Goal: Task Accomplishment & Management: Complete application form

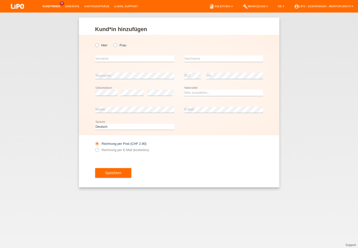
click at [56, 6] on link "Kund*innen" at bounding box center [51, 6] width 23 height 3
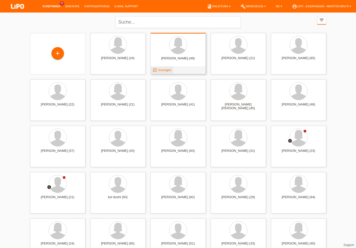
click at [160, 70] on span "Anzeigen" at bounding box center [165, 70] width 14 height 4
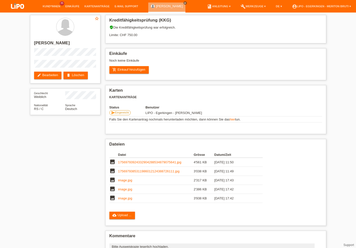
click at [343, 84] on div "star_border [PERSON_NAME] edit Bearbeiten delete Löschen Geschlecht Weiblich Na…" at bounding box center [178, 147] width 356 height 268
click at [348, 106] on div "star_border [PERSON_NAME] edit Bearbeiten delete Löschen Geschlecht Weiblich Na…" at bounding box center [178, 147] width 356 height 268
click at [347, 157] on div "star_border [PERSON_NAME] edit Bearbeiten delete Löschen Geschlecht Weiblich Na…" at bounding box center [178, 147] width 356 height 268
click at [350, 171] on div "star_border [PERSON_NAME] edit Bearbeiten delete Löschen Geschlecht Weiblich Na…" at bounding box center [178, 147] width 356 height 268
click at [340, 117] on div "star_border [PERSON_NAME] edit Bearbeiten delete Löschen Geschlecht Weiblich Na…" at bounding box center [178, 147] width 356 height 268
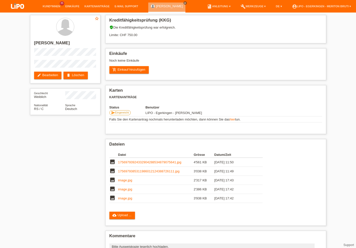
click at [342, 143] on div "star_border Snezana Nikolic edit Bearbeiten delete Löschen Geschlecht Weiblich …" at bounding box center [178, 147] width 356 height 268
click at [351, 162] on div "star_border Snezana Nikolic edit Bearbeiten delete Löschen Geschlecht Weiblich …" at bounding box center [178, 147] width 356 height 268
click at [345, 118] on div "star_border Snezana Nikolic edit Bearbeiten delete Löschen Geschlecht Weiblich …" at bounding box center [178, 147] width 356 height 268
click at [341, 98] on div "star_border Snezana Nikolic edit Bearbeiten delete Löschen Geschlecht Weiblich …" at bounding box center [178, 147] width 356 height 268
click at [133, 73] on link "add_shopping_cart Einkauf hinzufügen" at bounding box center [129, 70] width 40 height 8
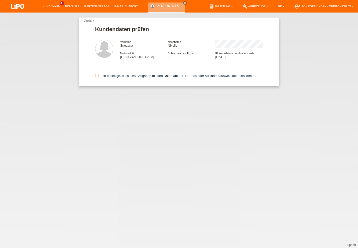
click at [99, 77] on input "Ich bestätige, dass diese Angaben mit den Daten auf der ID, Pass oder Ausländer…" at bounding box center [96, 75] width 3 height 3
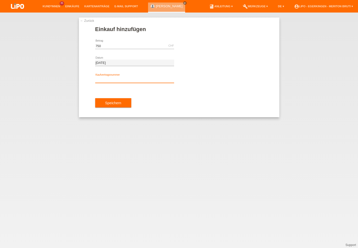
type input "750.00"
click at [128, 82] on input "text" at bounding box center [134, 80] width 79 height 6
type input "XH39JS"
click at [119, 107] on button "Speichern" at bounding box center [113, 103] width 36 height 10
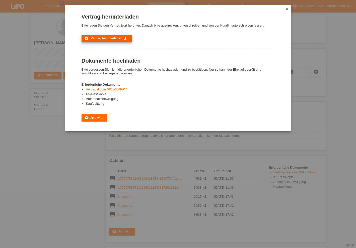
click at [109, 38] on span "Vertrag herunterladen" at bounding box center [107, 38] width 32 height 4
click at [130, 118] on div "cloud_upload Upload ..." at bounding box center [178, 118] width 193 height 8
click at [96, 120] on link "cloud_upload Upload ..." at bounding box center [95, 118] width 26 height 8
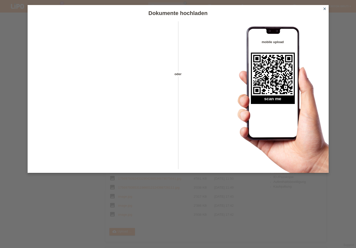
click at [344, 95] on div "Dokumente hochladen oder mobile upload scan me close" at bounding box center [178, 124] width 356 height 248
click at [324, 7] on icon "close" at bounding box center [325, 9] width 4 height 4
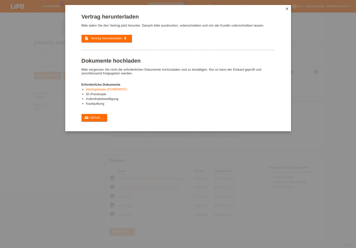
scroll to position [45, 0]
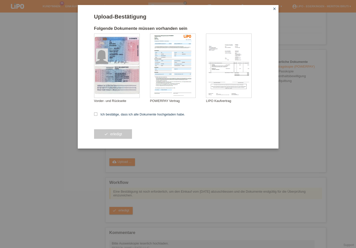
scroll to position [106, 0]
click at [96, 115] on icon at bounding box center [95, 114] width 3 height 3
click at [96, 115] on input "Ich bestätige, dass ich alle Dokumente hochgeladen habe." at bounding box center [95, 114] width 3 height 3
checkbox input "true"
click at [105, 133] on button "check erledigt" at bounding box center [113, 134] width 38 height 10
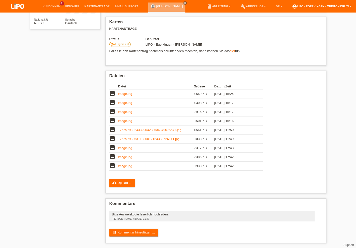
click at [338, 7] on link "account_circle LIPO - Egerkingen - Meriton Bruti ▾" at bounding box center [322, 6] width 64 height 3
click at [293, 31] on link "Logout" at bounding box center [293, 33] width 10 height 4
